Goal: Navigation & Orientation: Find specific page/section

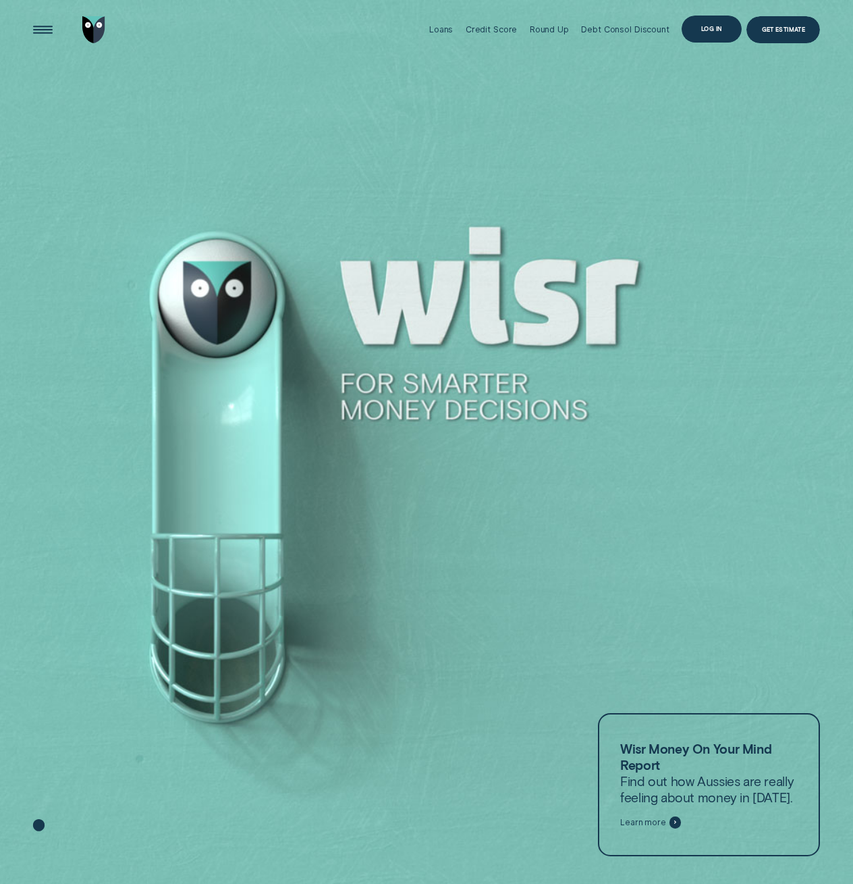
click at [702, 30] on div "Log in" at bounding box center [711, 28] width 21 height 5
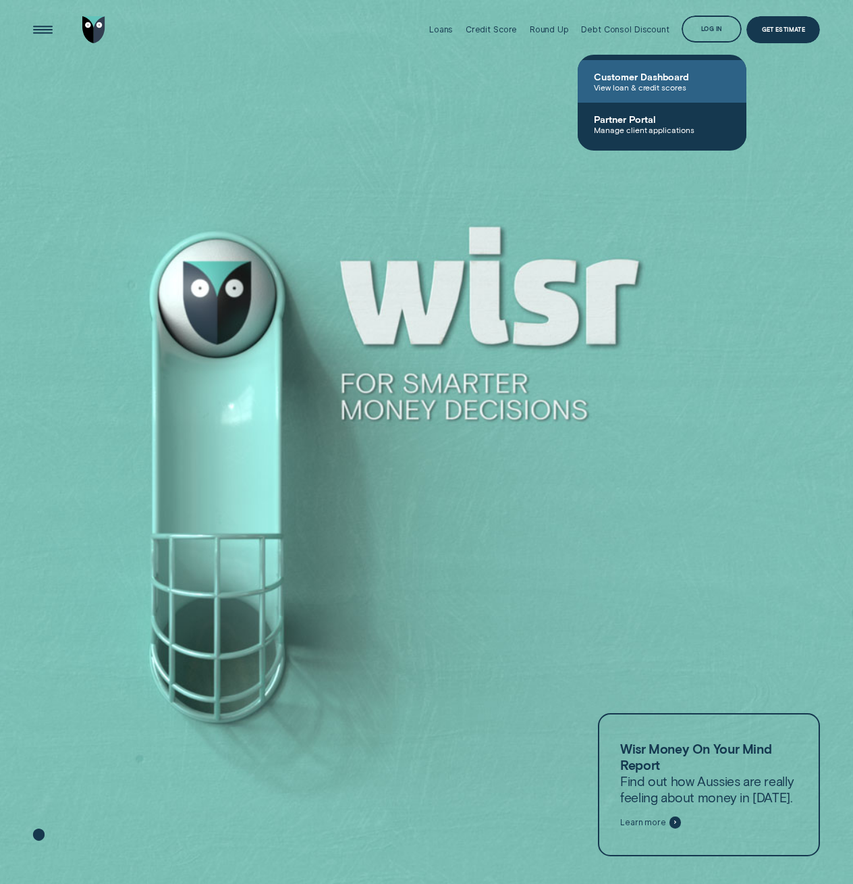
click at [659, 74] on span "Customer Dashboard" at bounding box center [662, 76] width 136 height 11
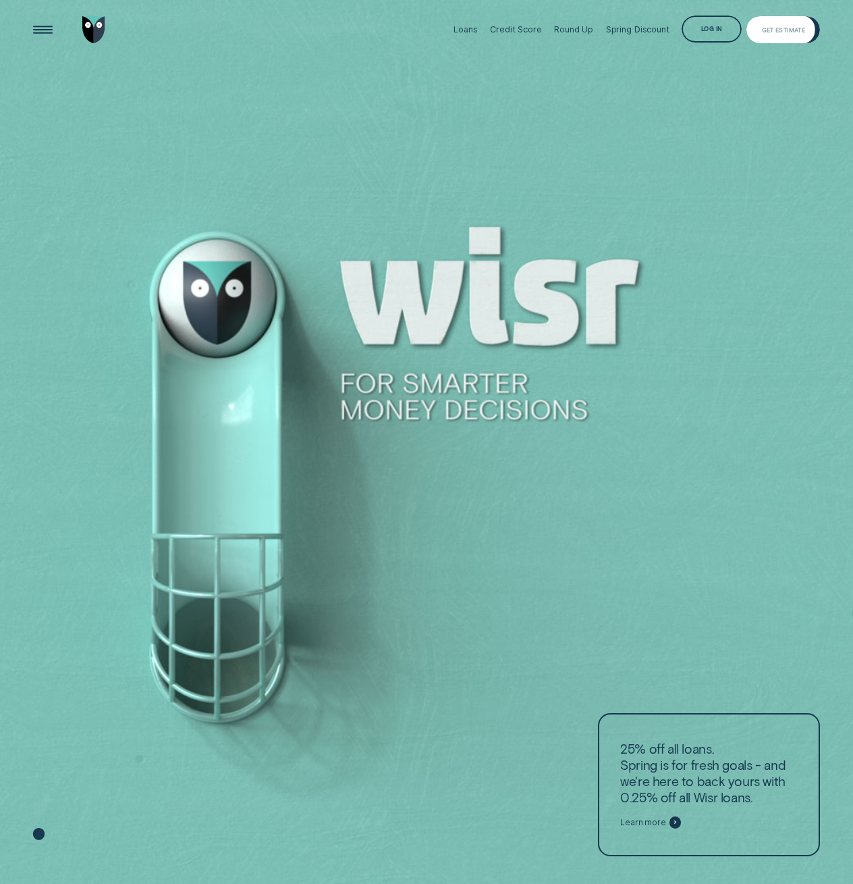
click at [723, 28] on div "Log in" at bounding box center [712, 29] width 60 height 27
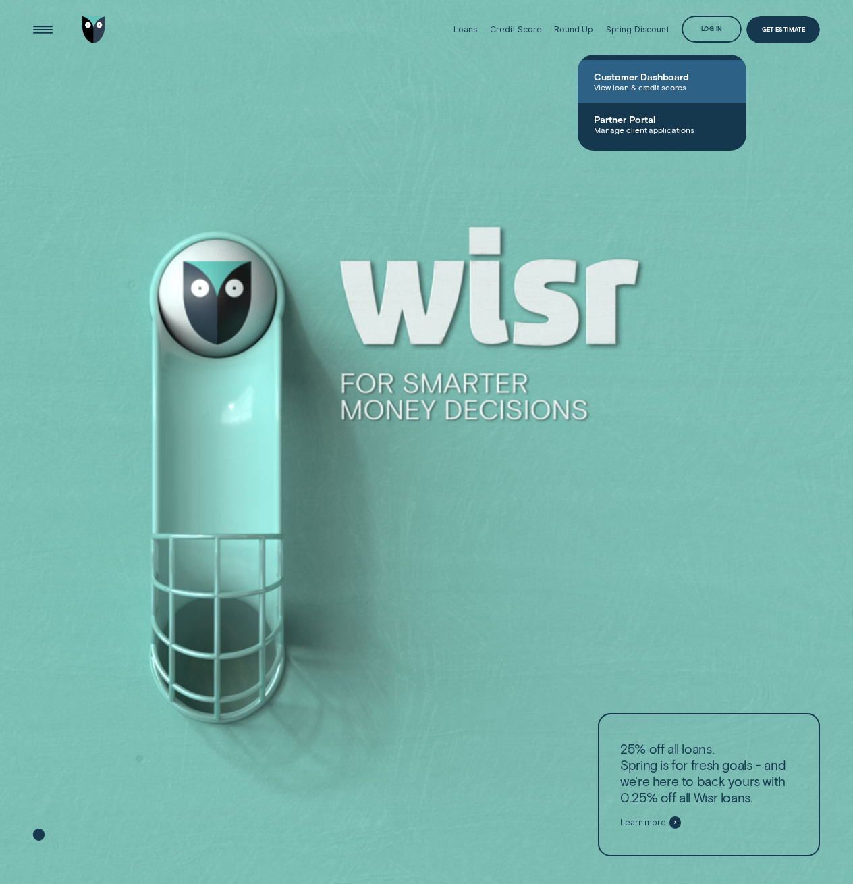
click at [653, 83] on span "View loan & credit scores" at bounding box center [662, 86] width 136 height 9
